Goal: Task Accomplishment & Management: Manage account settings

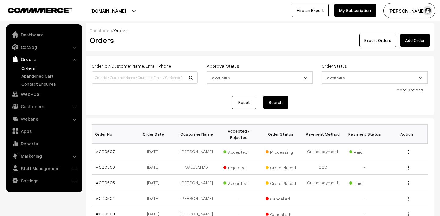
click at [32, 69] on link "Orders" at bounding box center [50, 68] width 60 height 6
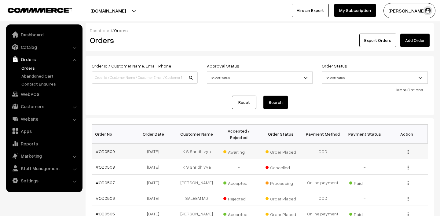
click at [234, 151] on span "Awaiting" at bounding box center [238, 151] width 31 height 8
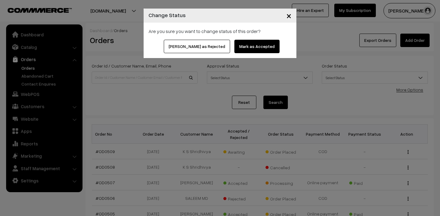
click at [244, 51] on button "Mark as Accepted" at bounding box center [256, 46] width 45 height 13
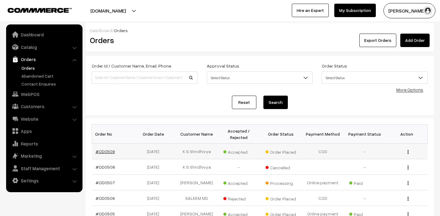
click at [103, 151] on link "#OD0509" at bounding box center [105, 151] width 19 height 5
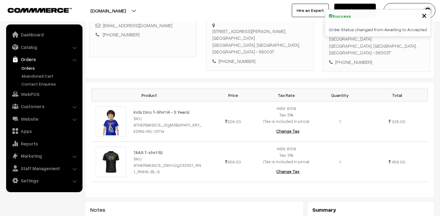
scroll to position [102, 0]
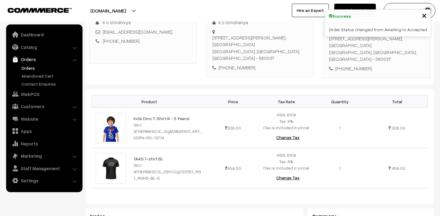
click at [423, 15] on span "×" at bounding box center [423, 14] width 5 height 11
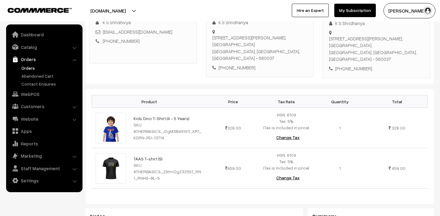
click at [424, 10] on img "button" at bounding box center [427, 10] width 9 height 9
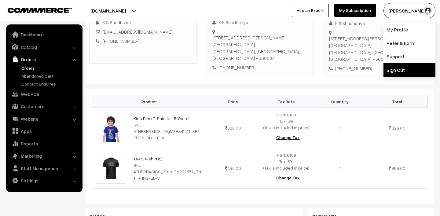
click at [406, 70] on link "Sign Out" at bounding box center [409, 69] width 52 height 13
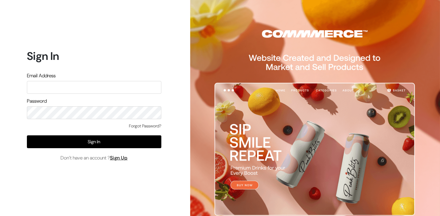
click at [101, 79] on div "Email Address" at bounding box center [94, 83] width 134 height 22
click at [100, 82] on input "text" at bounding box center [94, 87] width 134 height 13
type input "lokesh@yourdesignstore.in"
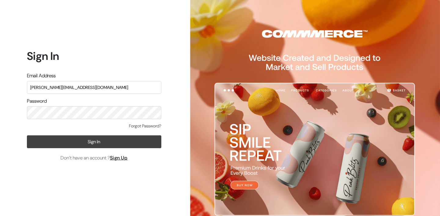
click at [87, 145] on button "Sign In" at bounding box center [94, 141] width 134 height 13
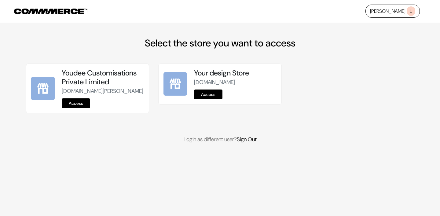
click at [73, 108] on link "Access" at bounding box center [76, 103] width 28 height 10
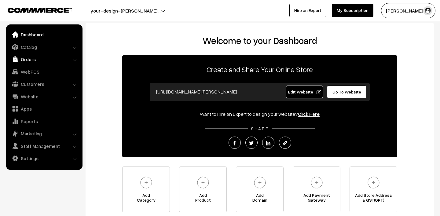
click at [34, 58] on link "Orders" at bounding box center [44, 59] width 73 height 11
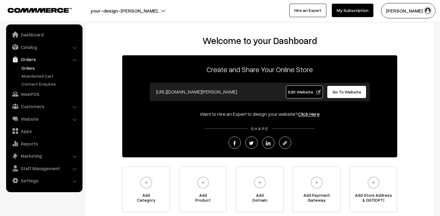
click at [29, 65] on link "Orders" at bounding box center [50, 68] width 60 height 6
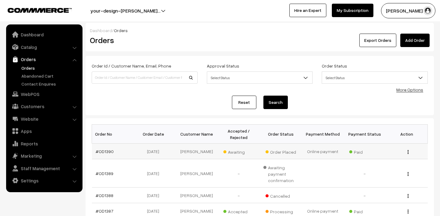
click at [237, 153] on span "Awaiting" at bounding box center [238, 151] width 31 height 8
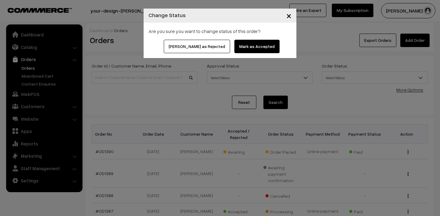
click at [252, 47] on button "Mark as Accepted" at bounding box center [256, 46] width 45 height 13
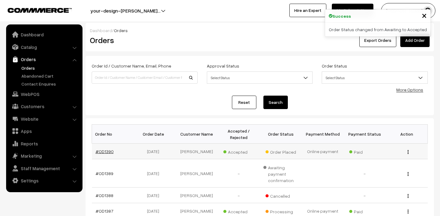
click at [102, 152] on link "#OD1390" at bounding box center [105, 151] width 18 height 5
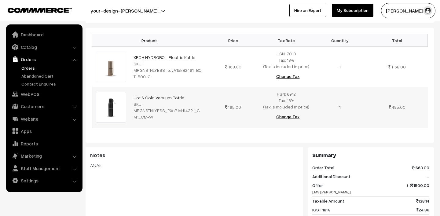
scroll to position [182, 0]
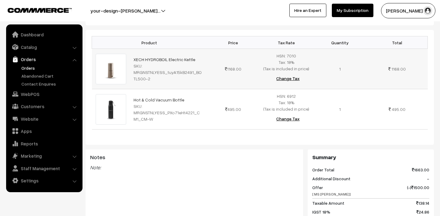
drag, startPoint x: 128, startPoint y: 43, endPoint x: 199, endPoint y: 44, distance: 71.4
click at [199, 49] on tr "XECH HYDROBOIL Electric Kettle SKU: MRGNSTNLYESS_tuyA15kB2491_BOTL500-2 1168.00" at bounding box center [259, 69] width 335 height 40
copy tr "XECH HYDROBOIL Electric Kettle"
drag, startPoint x: 128, startPoint y: 86, endPoint x: 181, endPoint y: 86, distance: 52.8
click at [181, 89] on tr "Hot & Cold Vacuum Bottle SKU: MRGNSTNLYESS_PXo71eHt4221_CM1_CM-W 495.00" at bounding box center [259, 109] width 335 height 40
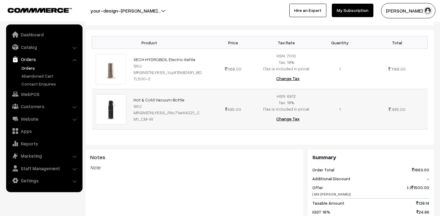
copy tr "Hot & Cold Vacuum Bottle"
click at [27, 68] on link "Orders" at bounding box center [50, 68] width 60 height 6
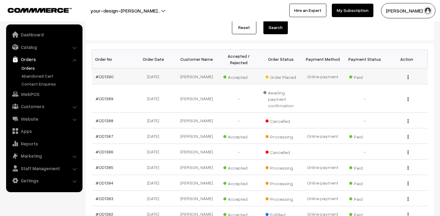
scroll to position [76, 0]
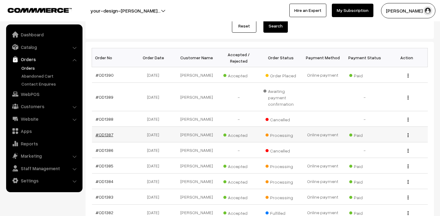
click at [107, 135] on link "#OD1387" at bounding box center [105, 134] width 18 height 5
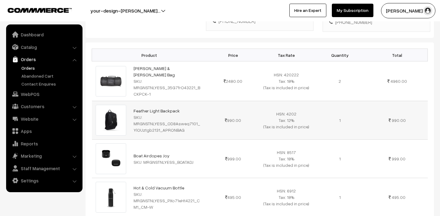
scroll to position [277, 0]
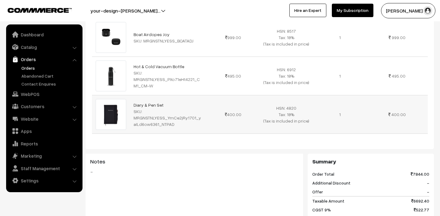
drag, startPoint x: 130, startPoint y: 101, endPoint x: 214, endPoint y: 94, distance: 84.0
click at [214, 95] on tr "Diary & Pen Set SKU: MRGNSTNLYESS_YmCe2jRy1701_yaILd6ow6361_NTPAD 400.00" at bounding box center [259, 114] width 335 height 38
click at [174, 150] on div "Product Price Tax Rate Quantity Total Jack & Jones Oscar Duffle Bag SKU: MRGNST…" at bounding box center [259, 119] width 348 height 396
click at [22, 65] on link "Orders" at bounding box center [50, 68] width 60 height 6
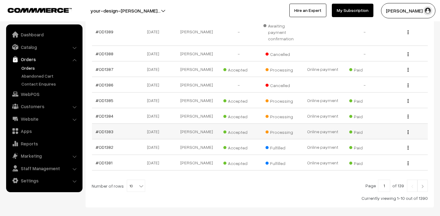
scroll to position [148, 0]
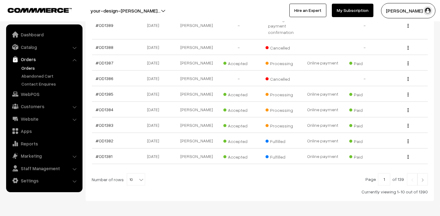
click at [423, 179] on img at bounding box center [421, 180] width 5 height 4
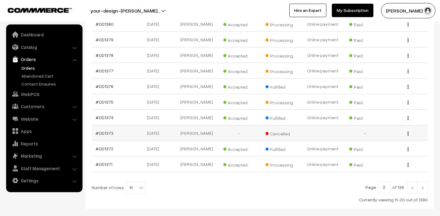
scroll to position [150, 0]
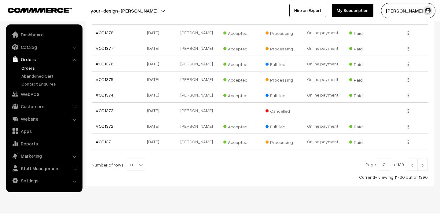
click at [422, 166] on img at bounding box center [421, 165] width 5 height 4
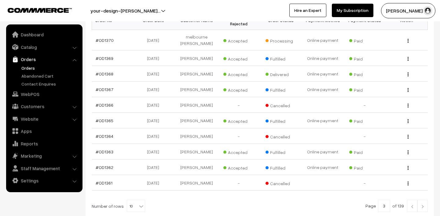
scroll to position [165, 0]
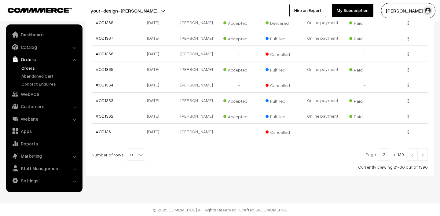
click at [409, 14] on button "Lokesh N.P" at bounding box center [408, 10] width 54 height 15
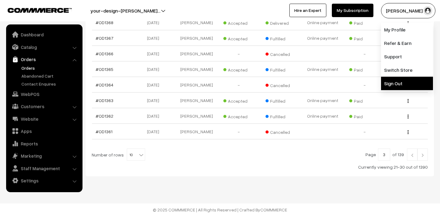
click at [400, 85] on link "Sign Out" at bounding box center [407, 83] width 52 height 13
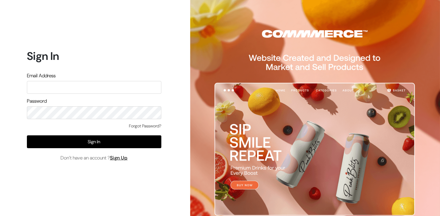
click at [83, 89] on input "text" at bounding box center [94, 87] width 134 height 13
click at [119, 96] on form "Sign In Email Address Password Forgot Password? Sign In Don’t have an account ?…" at bounding box center [94, 105] width 134 height 112
click at [123, 86] on input "text" at bounding box center [94, 87] width 134 height 13
type input "mk@yourdesignstore.in"
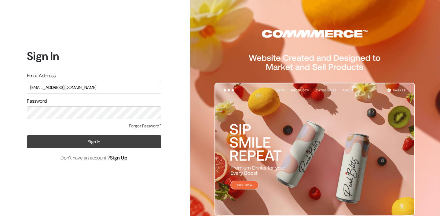
click at [113, 135] on button "Sign In" at bounding box center [94, 141] width 134 height 13
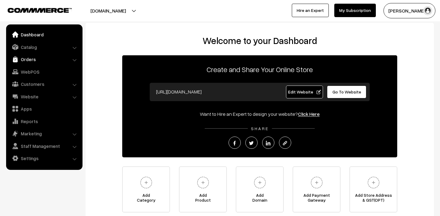
click at [30, 60] on link "Orders" at bounding box center [44, 59] width 73 height 11
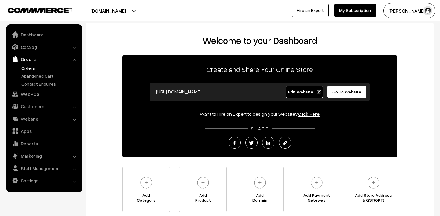
click at [36, 67] on link "Orders" at bounding box center [50, 68] width 60 height 6
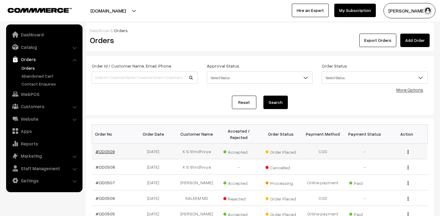
click at [102, 150] on link "#OD0509" at bounding box center [105, 151] width 19 height 5
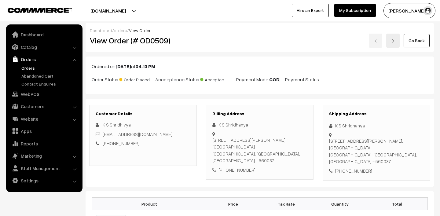
scroll to position [116, 0]
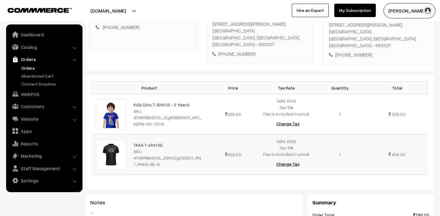
drag, startPoint x: 131, startPoint y: 137, endPoint x: 172, endPoint y: 137, distance: 41.5
click at [172, 137] on td "TAAS T-shirt (S) SKU: ATHERBASICS_Z9tmOg232551_RN1_RNHS-BL-S" at bounding box center [168, 154] width 76 height 40
copy link "TAAS T-shirt (S)"
click at [131, 178] on div "Product Price Tax Rate Quantity Total Kids Dino T-Shirt (4 - 5 Years) SKU: ATHE…" at bounding box center [259, 132] width 348 height 115
drag, startPoint x: 132, startPoint y: 97, endPoint x: 186, endPoint y: 98, distance: 53.4
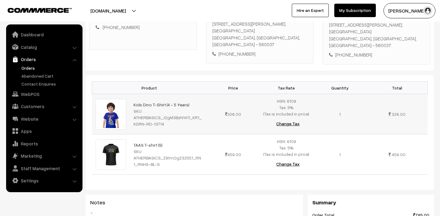
click at [186, 98] on td "Kids Dino T-Shirt (4 - 5 Years) SKU: ATHERBASICS_J2gM3BzN1411_KR1_KDRN-RD-13T14" at bounding box center [168, 114] width 76 height 40
drag, startPoint x: 131, startPoint y: 136, endPoint x: 172, endPoint y: 136, distance: 40.9
click at [172, 136] on td "TAAS T-shirt (S) SKU: ATHERBASICS_Z9tmOg232551_RN1_RNHS-BL-S" at bounding box center [168, 154] width 76 height 40
click at [401, 10] on button "Madhu K" at bounding box center [409, 10] width 52 height 15
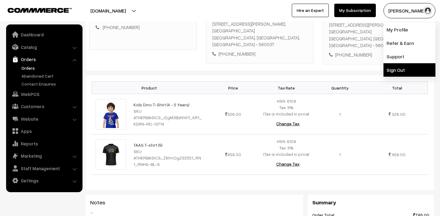
click at [402, 65] on link "Sign Out" at bounding box center [409, 69] width 52 height 13
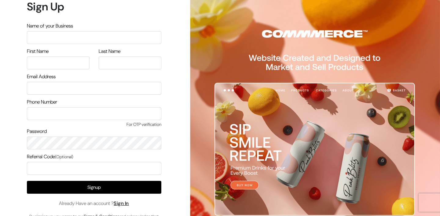
click at [120, 207] on div "Signup Already Have an account ? Sign In By signing up, you agree to our Terms …" at bounding box center [94, 203] width 134 height 45
click at [123, 205] on link "Sign In" at bounding box center [121, 203] width 15 height 6
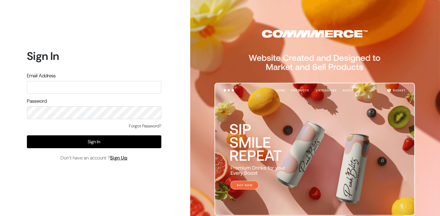
click at [54, 83] on input "text" at bounding box center [94, 87] width 134 height 13
type input "lokesh@yourdesignstore.in"
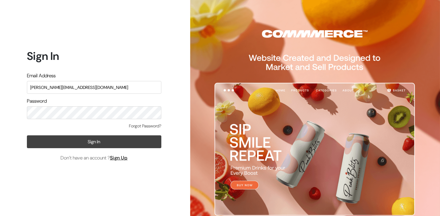
click at [80, 136] on button "Sign In" at bounding box center [94, 141] width 134 height 13
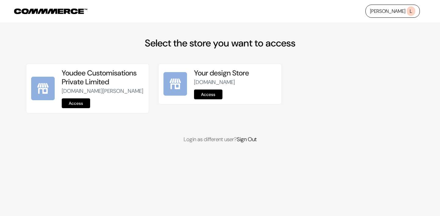
click at [72, 108] on link "Access" at bounding box center [76, 103] width 28 height 10
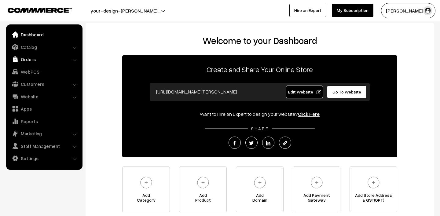
click at [27, 61] on link "Orders" at bounding box center [44, 59] width 73 height 11
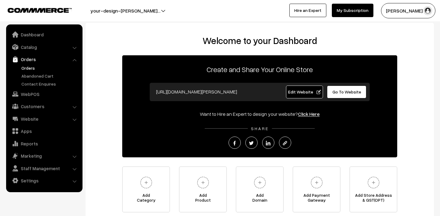
click at [33, 67] on link "Orders" at bounding box center [50, 68] width 60 height 6
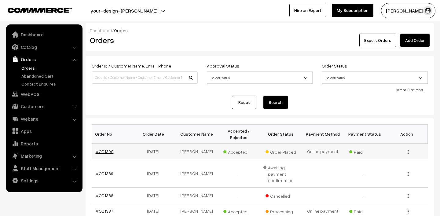
click at [107, 149] on link "#OD1390" at bounding box center [105, 151] width 18 height 5
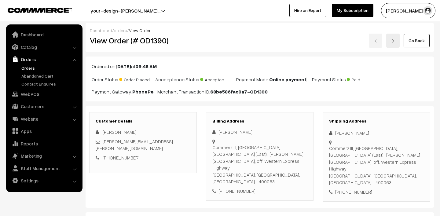
scroll to position [113, 0]
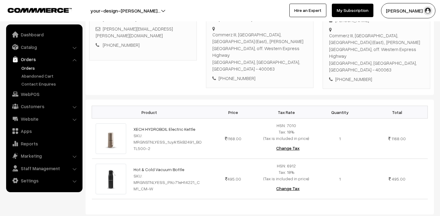
click at [25, 65] on link "Orders" at bounding box center [50, 68] width 60 height 6
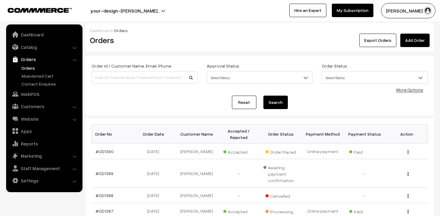
scroll to position [63, 0]
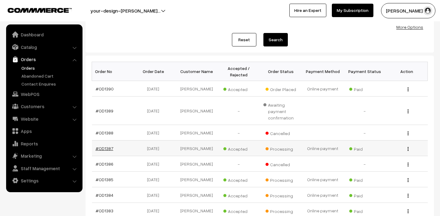
click at [105, 148] on link "#OD1387" at bounding box center [105, 148] width 18 height 5
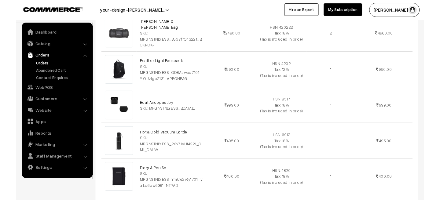
scroll to position [237, 0]
